Goal: Find specific page/section: Find specific page/section

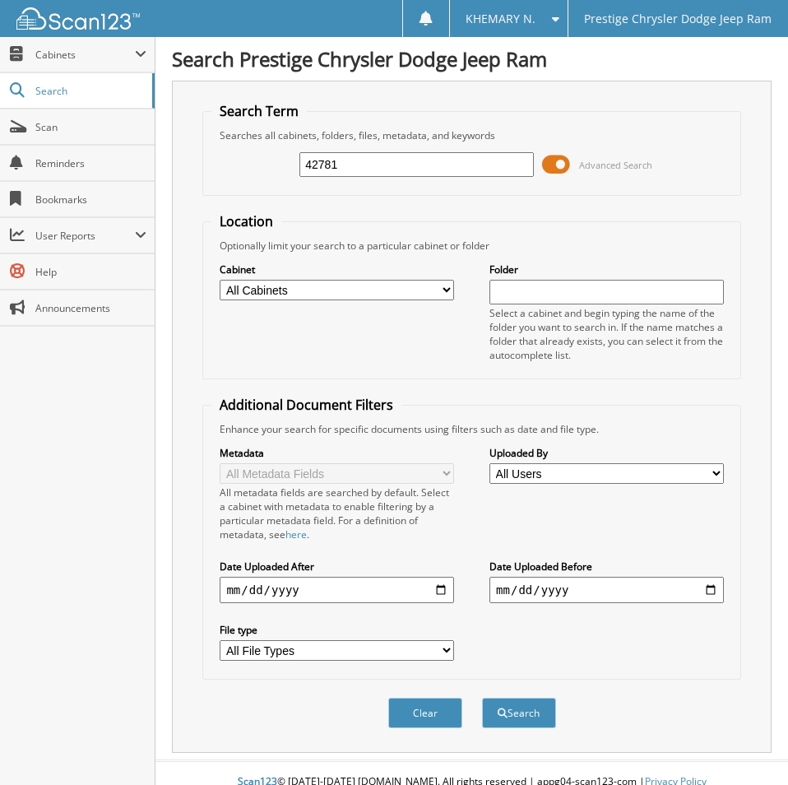
type input "42781"
click at [482, 698] on button "Search" at bounding box center [519, 713] width 74 height 30
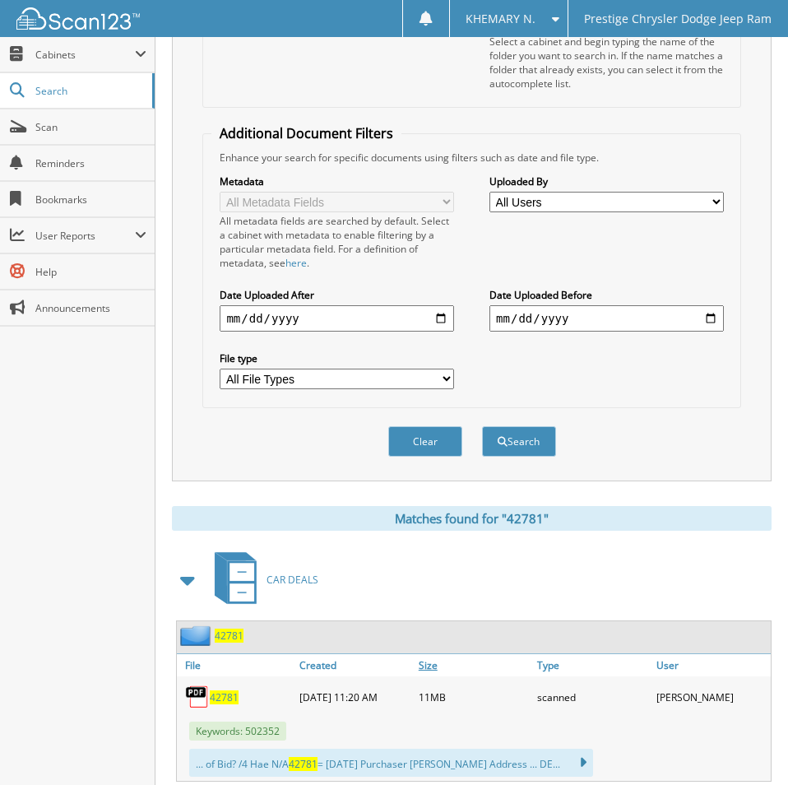
scroll to position [494, 0]
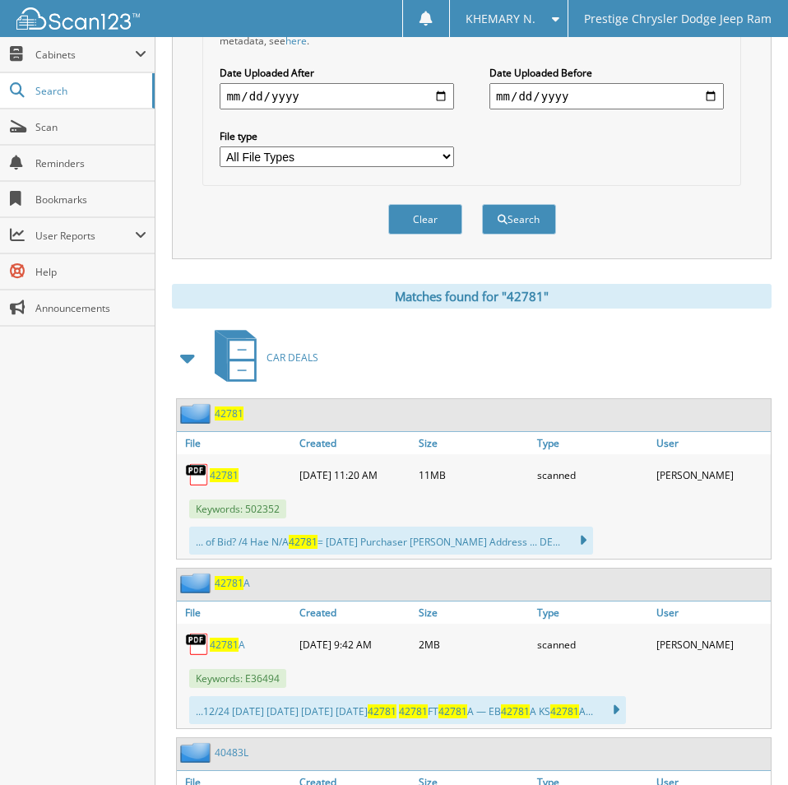
click at [220, 476] on span "42781" at bounding box center [224, 475] width 29 height 14
click at [39, 570] on div "Close Cabinets My Company Email Addresses Search Scan" at bounding box center [78, 411] width 156 height 748
click at [40, 569] on div "Close Cabinets My Company Email Addresses Search Scan" at bounding box center [78, 411] width 156 height 748
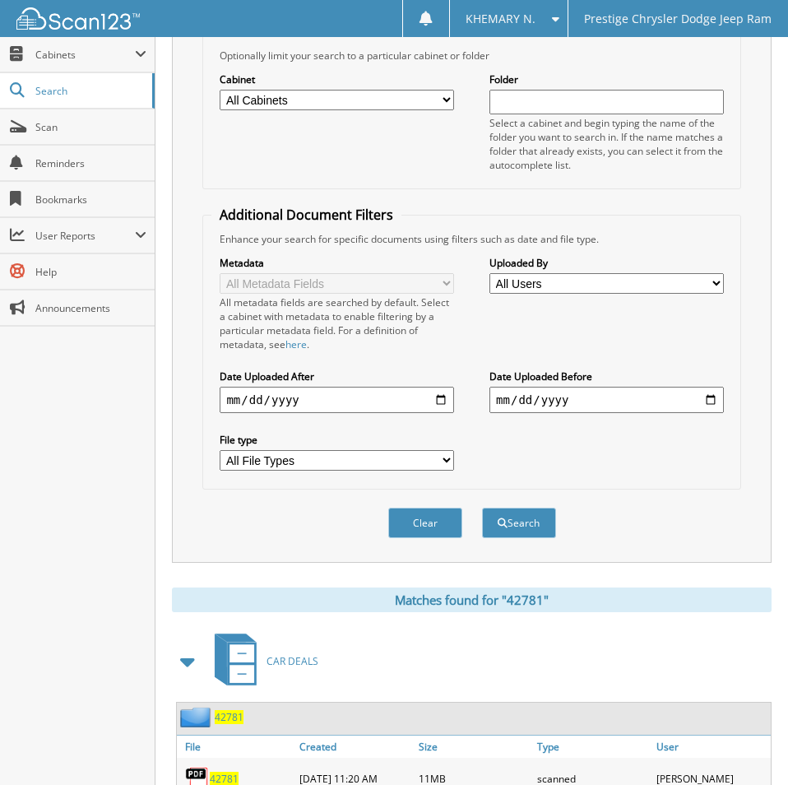
scroll to position [165, 0]
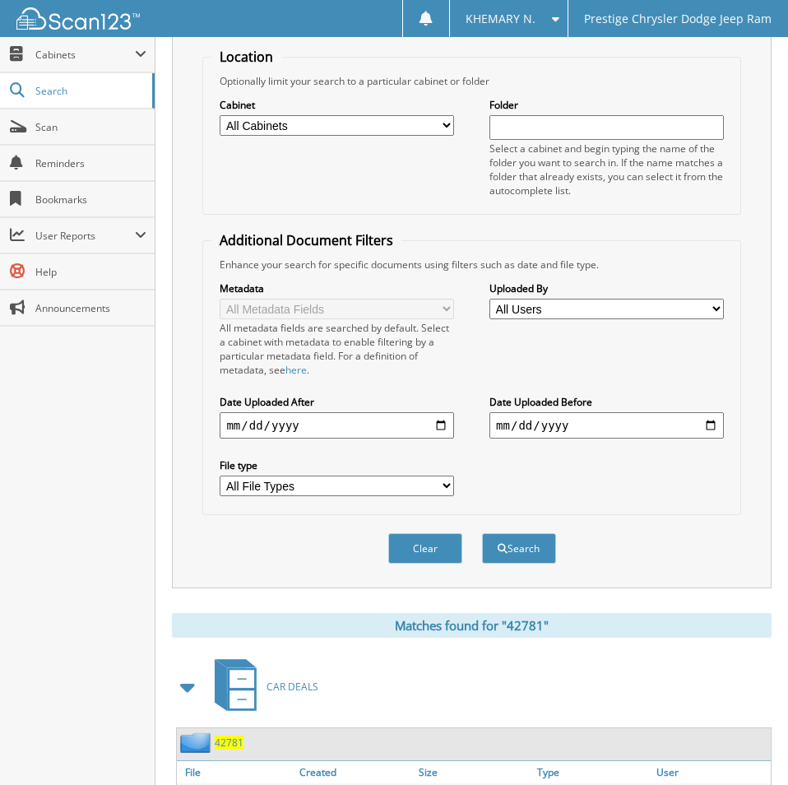
click at [107, 541] on div "Close Cabinets My Company Email Addresses Search Scan" at bounding box center [78, 411] width 156 height 748
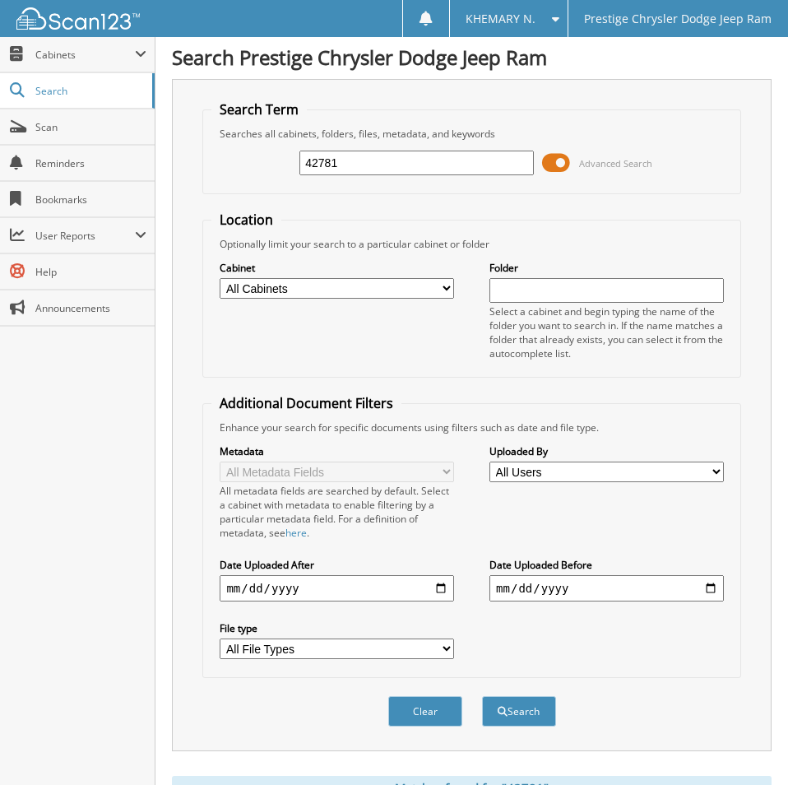
scroll to position [0, 0]
